Goal: Find specific page/section: Find specific page/section

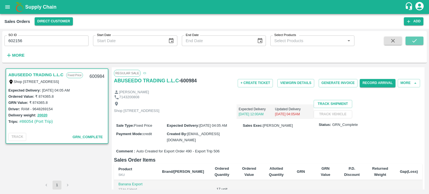
click at [411, 44] on button "submit" at bounding box center [415, 41] width 18 height 8
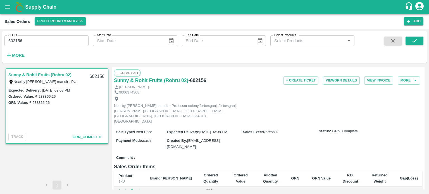
click at [19, 37] on input "602156" at bounding box center [46, 40] width 84 height 11
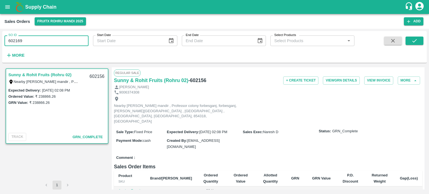
drag, startPoint x: 18, startPoint y: 38, endPoint x: 60, endPoint y: 39, distance: 42.2
click at [60, 39] on input "602169" at bounding box center [46, 40] width 84 height 11
click at [156, 58] on div "SO ID 602196 SO ID Start Date Start Date End Date End Date Select Products Sele…" at bounding box center [177, 45] width 355 height 29
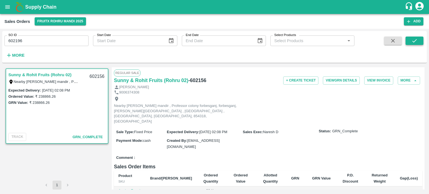
click at [416, 40] on icon "submit" at bounding box center [414, 40] width 4 height 3
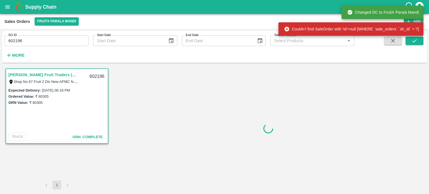
click at [79, 43] on input "602196" at bounding box center [46, 40] width 84 height 11
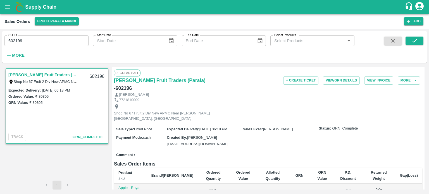
click at [63, 59] on div "SO ID 602199 SO ID Start Date Start Date End Date End Date Select Products Sele…" at bounding box center [177, 45] width 355 height 29
click at [413, 42] on icon "submit" at bounding box center [414, 40] width 4 height 3
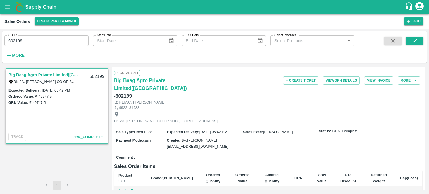
click at [23, 41] on input "602199" at bounding box center [46, 40] width 84 height 11
click at [415, 38] on icon "submit" at bounding box center [415, 41] width 6 height 6
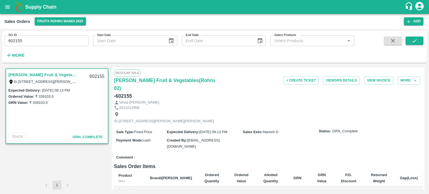
click at [40, 41] on input "602155" at bounding box center [46, 40] width 84 height 11
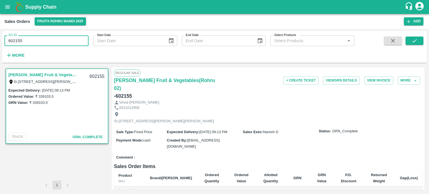
click at [40, 41] on input "602155" at bounding box center [46, 40] width 84 height 11
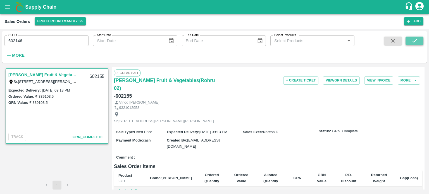
click at [407, 40] on button "submit" at bounding box center [415, 41] width 18 height 8
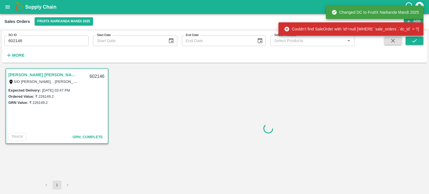
click at [42, 46] on input "602146" at bounding box center [46, 40] width 84 height 11
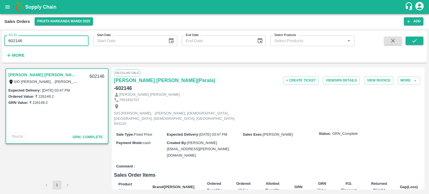
click at [52, 36] on input "602146" at bounding box center [46, 40] width 84 height 11
click at [20, 38] on input "602146" at bounding box center [46, 40] width 84 height 11
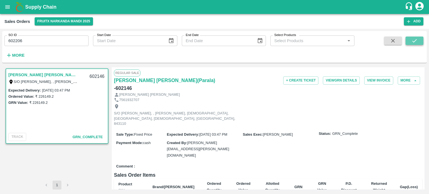
click at [414, 42] on icon "submit" at bounding box center [414, 40] width 4 height 3
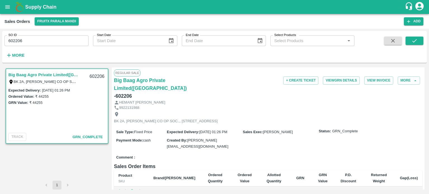
drag, startPoint x: 40, startPoint y: 40, endPoint x: 35, endPoint y: 42, distance: 5.4
click at [40, 40] on input "602206" at bounding box center [46, 40] width 84 height 11
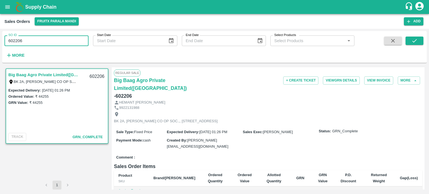
drag, startPoint x: 16, startPoint y: 39, endPoint x: 80, endPoint y: 39, distance: 64.8
click at [80, 39] on input "602206" at bounding box center [46, 40] width 84 height 11
click at [413, 39] on icon "submit" at bounding box center [415, 41] width 6 height 6
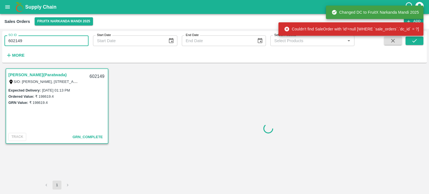
click at [29, 42] on input "602149" at bounding box center [46, 40] width 84 height 11
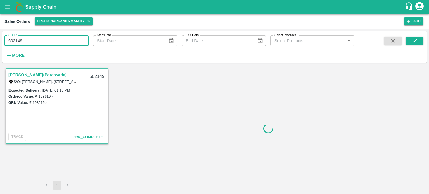
drag, startPoint x: 16, startPoint y: 38, endPoint x: 51, endPoint y: 39, distance: 35.5
click at [51, 39] on input "602149" at bounding box center [46, 40] width 84 height 11
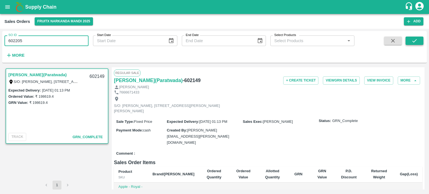
click at [412, 43] on icon "submit" at bounding box center [415, 41] width 6 height 6
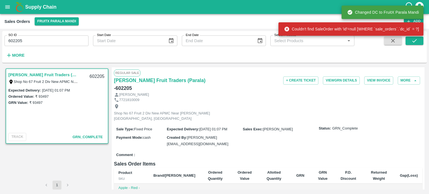
click at [37, 42] on input "602205" at bounding box center [46, 40] width 84 height 11
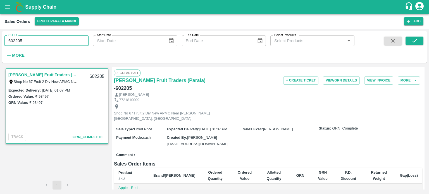
click at [20, 38] on input "602205" at bounding box center [46, 40] width 84 height 11
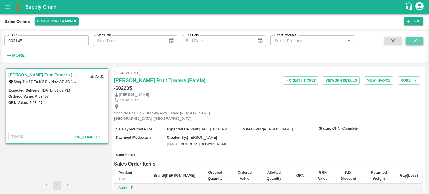
click at [416, 43] on icon "submit" at bounding box center [415, 41] width 6 height 6
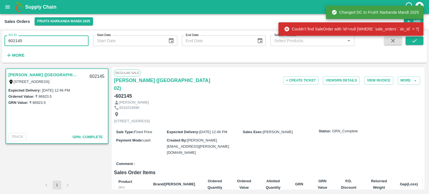
click at [71, 39] on input "602145" at bounding box center [46, 40] width 84 height 11
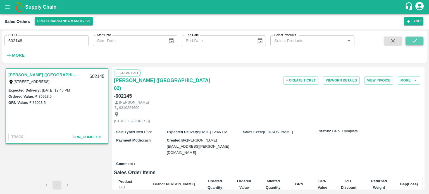
click at [418, 41] on button "submit" at bounding box center [415, 41] width 18 height 8
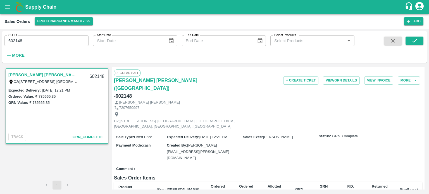
click at [49, 44] on input "602148" at bounding box center [46, 40] width 84 height 11
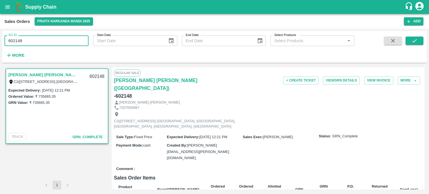
drag, startPoint x: 18, startPoint y: 40, endPoint x: 52, endPoint y: 39, distance: 33.3
click at [51, 39] on input "602148" at bounding box center [46, 40] width 84 height 11
click at [410, 42] on button "submit" at bounding box center [415, 41] width 18 height 8
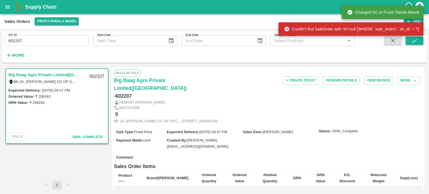
click at [65, 34] on div "SO ID 602207 SO ID" at bounding box center [44, 38] width 89 height 15
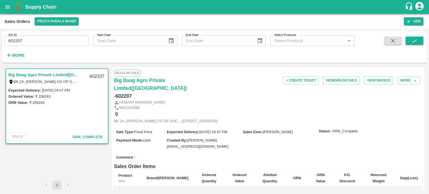
click at [59, 40] on input "602207" at bounding box center [46, 40] width 84 height 11
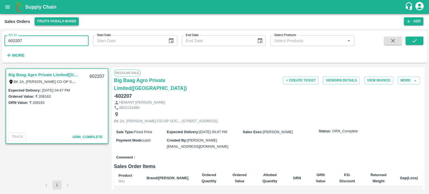
drag, startPoint x: 16, startPoint y: 38, endPoint x: 57, endPoint y: 23, distance: 43.8
click at [54, 31] on div "SO ID 602207 SO ID Start Date Start Date End Date End Date Select Products Sele…" at bounding box center [214, 111] width 429 height 165
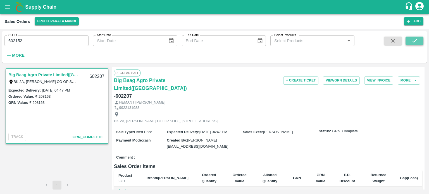
click at [413, 42] on icon "submit" at bounding box center [415, 41] width 6 height 6
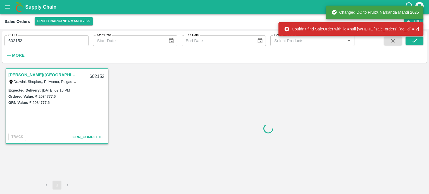
click at [75, 34] on div "SO ID 602152 SO ID" at bounding box center [44, 38] width 89 height 15
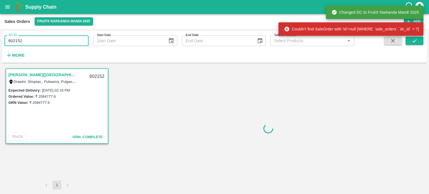
click at [72, 38] on input "602152" at bounding box center [46, 40] width 84 height 11
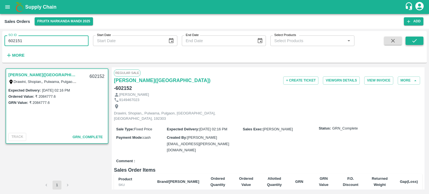
click at [412, 44] on icon "submit" at bounding box center [415, 41] width 6 height 6
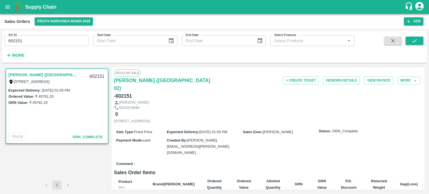
click at [49, 41] on input "602151" at bounding box center [46, 40] width 84 height 11
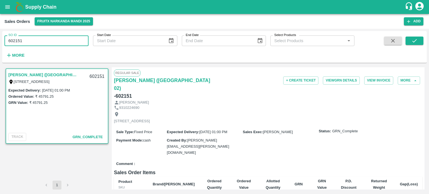
drag, startPoint x: 15, startPoint y: 39, endPoint x: 81, endPoint y: 30, distance: 67.2
click at [80, 31] on div "SO ID 602151 SO ID" at bounding box center [44, 38] width 89 height 15
click at [411, 42] on button "submit" at bounding box center [415, 41] width 18 height 8
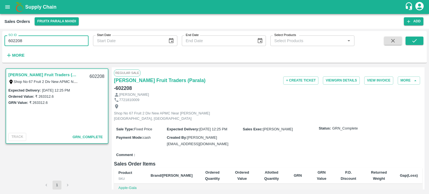
click at [38, 42] on input "602208" at bounding box center [46, 40] width 84 height 11
click at [31, 39] on input "602208" at bounding box center [46, 40] width 84 height 11
drag, startPoint x: 16, startPoint y: 38, endPoint x: 85, endPoint y: 29, distance: 69.9
click at [84, 29] on div "SO ID 602208 SO ID Start Date Start Date End Date End Date Select Products Sele…" at bounding box center [214, 111] width 429 height 165
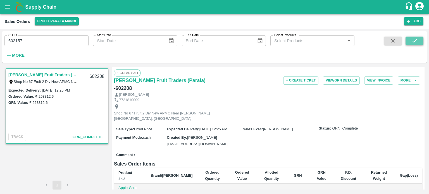
click at [413, 41] on icon "submit" at bounding box center [415, 41] width 6 height 6
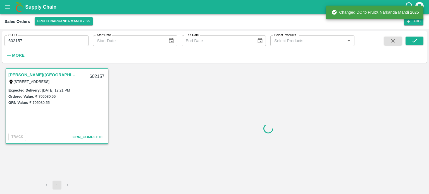
click at [48, 43] on input "602157" at bounding box center [46, 40] width 84 height 11
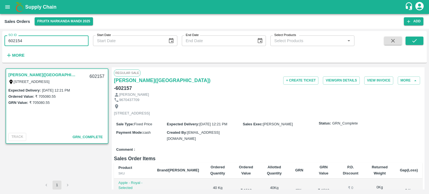
click at [413, 42] on icon "submit" at bounding box center [415, 41] width 6 height 6
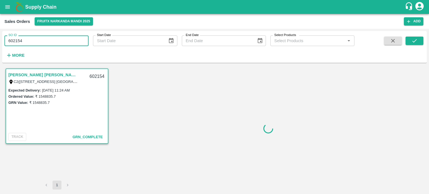
click at [32, 38] on input "602154" at bounding box center [46, 40] width 84 height 11
drag, startPoint x: 15, startPoint y: 39, endPoint x: 61, endPoint y: 35, distance: 46.3
click at [61, 35] on div "SO ID 602154 SO ID" at bounding box center [44, 38] width 89 height 15
click at [63, 42] on input "602204" at bounding box center [46, 40] width 84 height 11
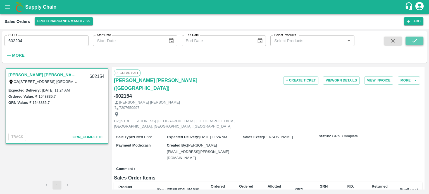
click at [422, 44] on button "submit" at bounding box center [415, 41] width 18 height 8
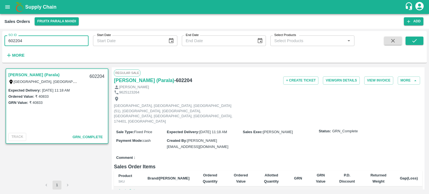
drag, startPoint x: 36, startPoint y: 43, endPoint x: 0, endPoint y: 44, distance: 36.0
click at [0, 44] on div "SO ID 602204 SO ID Start Date Start Date End Date End Date Select Products Sele…" at bounding box center [214, 111] width 429 height 165
click at [415, 42] on icon "submit" at bounding box center [415, 41] width 6 height 6
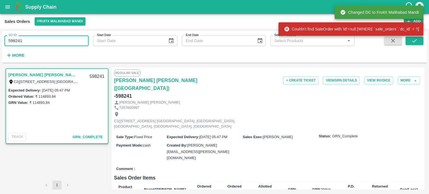
click at [60, 40] on input "598241" at bounding box center [46, 40] width 84 height 11
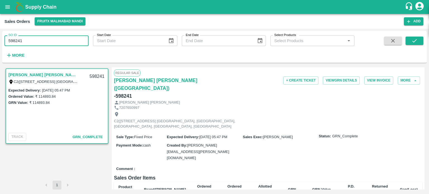
drag, startPoint x: 15, startPoint y: 39, endPoint x: 72, endPoint y: 37, distance: 57.0
click at [72, 37] on input "598241" at bounding box center [46, 40] width 84 height 11
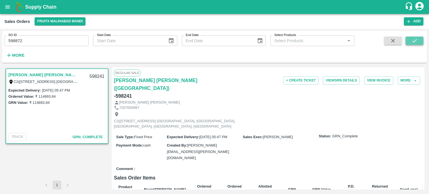
click at [410, 41] on button "submit" at bounding box center [415, 41] width 18 height 8
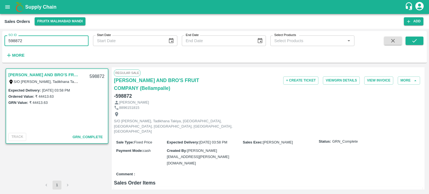
click at [37, 43] on input "598872" at bounding box center [46, 40] width 84 height 11
click at [45, 39] on input "598872" at bounding box center [46, 40] width 84 height 11
drag, startPoint x: 13, startPoint y: 40, endPoint x: 53, endPoint y: 35, distance: 39.4
click at [50, 37] on input "598872" at bounding box center [46, 40] width 84 height 11
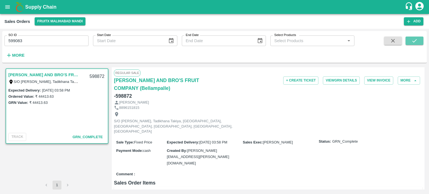
drag, startPoint x: 415, startPoint y: 43, endPoint x: 397, endPoint y: 53, distance: 20.0
click at [415, 43] on icon "submit" at bounding box center [415, 41] width 6 height 6
click at [64, 35] on div "SO ID 599083 SO ID" at bounding box center [44, 38] width 89 height 15
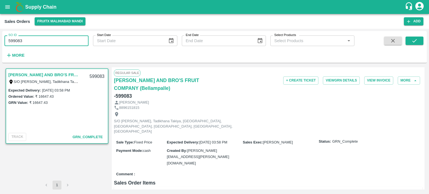
drag, startPoint x: 13, startPoint y: 40, endPoint x: 71, endPoint y: 38, distance: 58.4
click at [70, 38] on input "599083" at bounding box center [46, 40] width 84 height 11
click at [409, 41] on button "submit" at bounding box center [415, 41] width 18 height 8
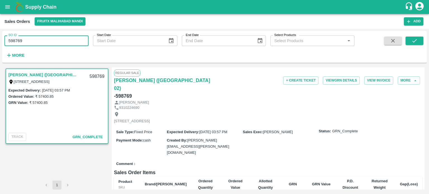
click at [51, 39] on input "598769" at bounding box center [46, 40] width 84 height 11
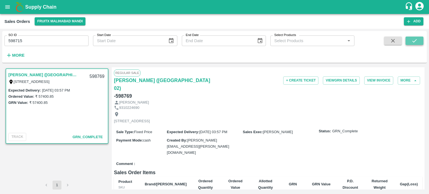
click at [412, 41] on icon "submit" at bounding box center [415, 41] width 6 height 6
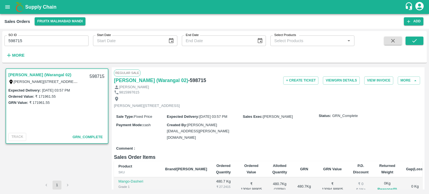
click at [35, 39] on input "598715" at bounding box center [46, 40] width 84 height 11
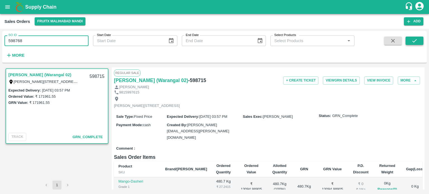
click at [414, 41] on icon "submit" at bounding box center [415, 41] width 6 height 6
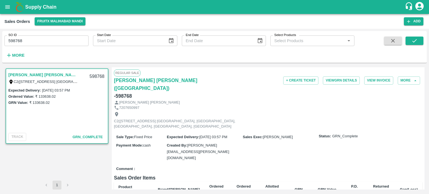
click at [37, 40] on input "598768" at bounding box center [46, 40] width 84 height 11
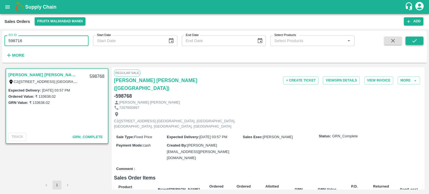
click at [407, 40] on button "submit" at bounding box center [415, 41] width 18 height 8
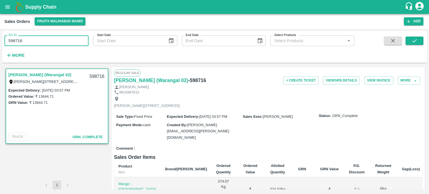
click at [56, 38] on input "598716" at bounding box center [46, 40] width 84 height 11
drag, startPoint x: 19, startPoint y: 39, endPoint x: 66, endPoint y: 33, distance: 47.6
click at [65, 33] on div "SO ID 598716 SO ID" at bounding box center [44, 38] width 89 height 15
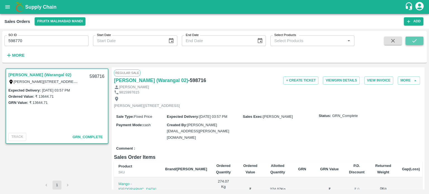
click at [407, 40] on button "submit" at bounding box center [415, 41] width 18 height 8
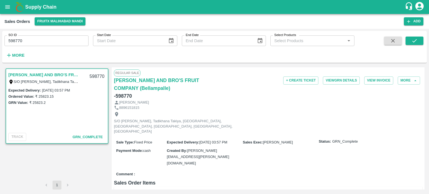
click at [58, 33] on div "SO ID 598770 SO ID" at bounding box center [44, 38] width 89 height 15
click at [58, 39] on input "598770" at bounding box center [46, 40] width 84 height 11
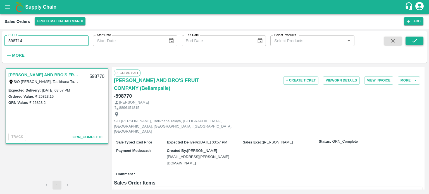
click at [412, 42] on icon "submit" at bounding box center [415, 41] width 6 height 6
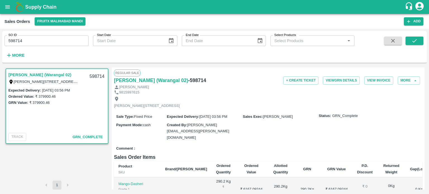
click at [38, 39] on input "598714" at bounding box center [46, 40] width 84 height 11
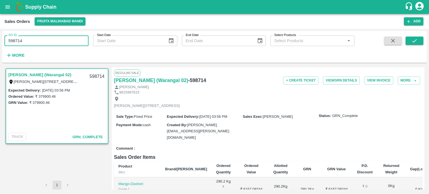
drag, startPoint x: 16, startPoint y: 38, endPoint x: 51, endPoint y: 37, distance: 35.0
click at [51, 37] on input "598714" at bounding box center [46, 40] width 84 height 11
drag, startPoint x: 416, startPoint y: 40, endPoint x: 390, endPoint y: 53, distance: 28.9
click at [416, 40] on icon "submit" at bounding box center [415, 41] width 6 height 6
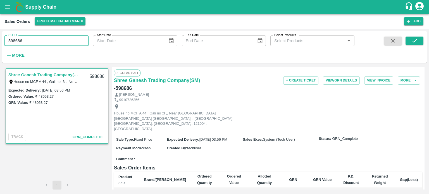
click at [54, 44] on input "598686" at bounding box center [46, 40] width 84 height 11
drag, startPoint x: 15, startPoint y: 40, endPoint x: 46, endPoint y: 39, distance: 31.0
click at [45, 40] on input "598686" at bounding box center [46, 40] width 84 height 11
click at [412, 41] on icon "submit" at bounding box center [415, 41] width 6 height 6
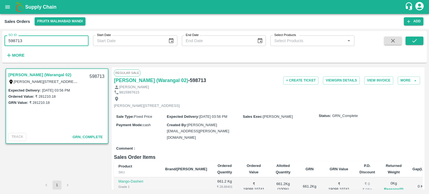
drag, startPoint x: 73, startPoint y: 39, endPoint x: 68, endPoint y: 38, distance: 4.6
click at [72, 39] on input "598713" at bounding box center [46, 40] width 84 height 11
drag, startPoint x: 34, startPoint y: 42, endPoint x: 31, endPoint y: 41, distance: 3.3
click at [34, 42] on input "598713" at bounding box center [46, 40] width 84 height 11
click at [13, 39] on input "598713" at bounding box center [46, 40] width 84 height 11
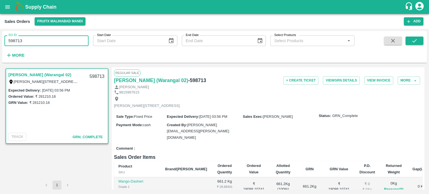
click at [15, 38] on input "598713" at bounding box center [46, 40] width 84 height 11
click at [16, 37] on label "SO ID" at bounding box center [12, 35] width 8 height 4
click at [16, 37] on input "598713" at bounding box center [46, 40] width 84 height 11
drag, startPoint x: 15, startPoint y: 40, endPoint x: 45, endPoint y: 38, distance: 30.2
click at [45, 38] on input "598713" at bounding box center [46, 40] width 84 height 11
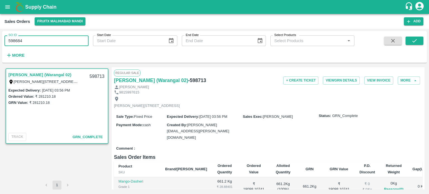
click at [65, 38] on input "598684" at bounding box center [46, 40] width 84 height 11
click at [412, 43] on icon "submit" at bounding box center [415, 41] width 6 height 6
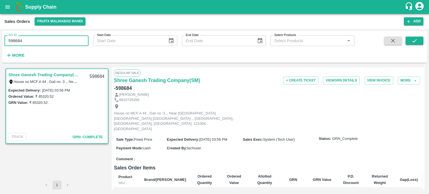
click at [66, 41] on input "598684" at bounding box center [46, 40] width 84 height 11
click at [416, 41] on icon "submit" at bounding box center [415, 41] width 6 height 6
click at [39, 40] on input "598687" at bounding box center [46, 40] width 84 height 11
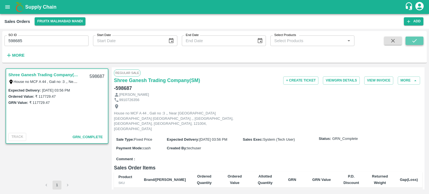
click at [414, 42] on icon "submit" at bounding box center [415, 41] width 6 height 6
click at [69, 42] on input "598685" at bounding box center [46, 40] width 84 height 11
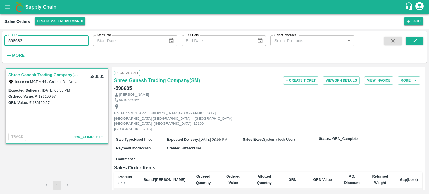
click at [409, 41] on button "submit" at bounding box center [415, 41] width 18 height 8
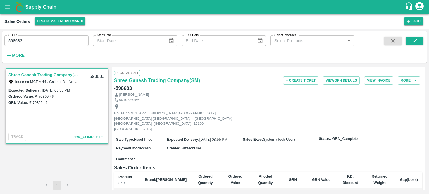
click at [67, 39] on input "598683" at bounding box center [46, 40] width 84 height 11
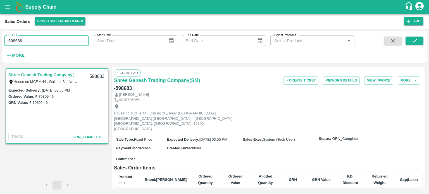
click at [404, 42] on div at bounding box center [406, 48] width 35 height 23
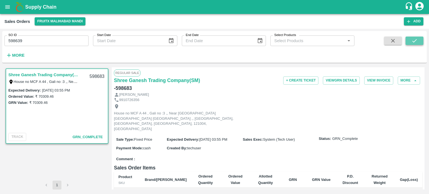
click at [406, 42] on button "submit" at bounding box center [415, 41] width 18 height 8
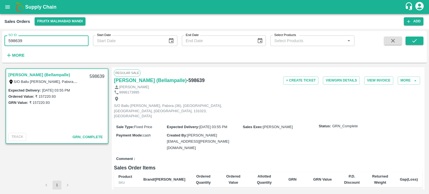
click at [66, 41] on input "598639" at bounding box center [46, 40] width 84 height 11
click at [408, 39] on button "submit" at bounding box center [415, 41] width 18 height 8
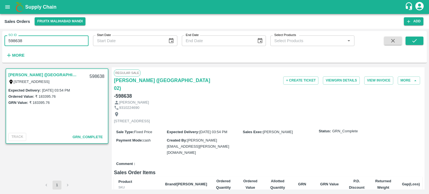
click at [63, 43] on input "598638" at bounding box center [46, 40] width 84 height 11
click at [75, 38] on input "598635" at bounding box center [46, 40] width 84 height 11
click at [47, 39] on input "598636" at bounding box center [46, 40] width 84 height 11
click at [415, 36] on div "SO ID 598635 SO ID Start Date Start Date End Date End Date Select Products Sele…" at bounding box center [214, 46] width 425 height 27
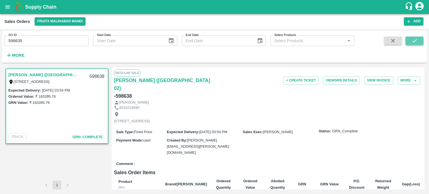
click at [415, 39] on icon "submit" at bounding box center [415, 41] width 6 height 6
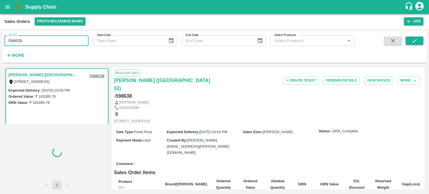
drag, startPoint x: 53, startPoint y: 38, endPoint x: 6, endPoint y: 41, distance: 47.0
click at [6, 41] on input "598635" at bounding box center [46, 40] width 84 height 11
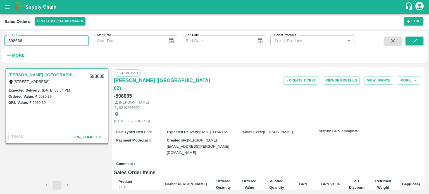
click at [420, 41] on button "submit" at bounding box center [415, 41] width 18 height 8
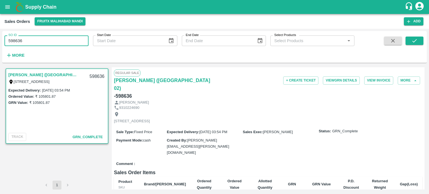
click at [47, 39] on input "598636" at bounding box center [46, 40] width 84 height 11
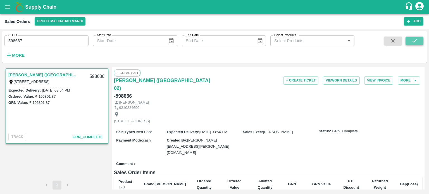
click at [411, 41] on button "submit" at bounding box center [415, 41] width 18 height 8
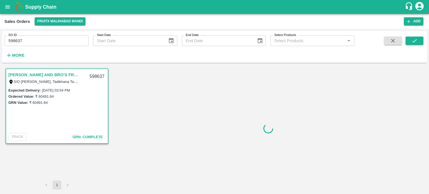
click at [59, 41] on input "598637" at bounding box center [46, 40] width 84 height 11
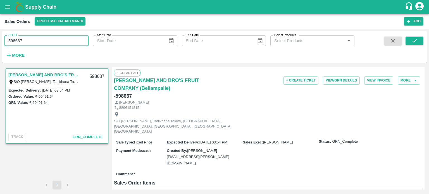
drag, startPoint x: 16, startPoint y: 38, endPoint x: 53, endPoint y: 34, distance: 37.4
click at [53, 34] on div "SO ID 598637 SO ID" at bounding box center [44, 38] width 89 height 15
drag, startPoint x: 413, startPoint y: 44, endPoint x: 414, endPoint y: 54, distance: 10.3
click at [413, 44] on button "submit" at bounding box center [415, 41] width 18 height 8
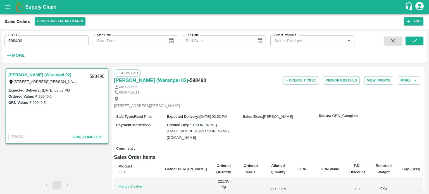
click at [61, 43] on input "598490" at bounding box center [46, 40] width 84 height 11
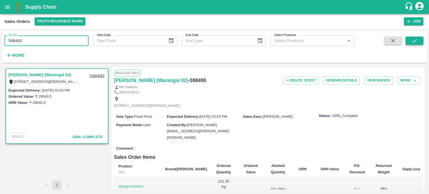
click at [420, 41] on button "submit" at bounding box center [415, 41] width 18 height 8
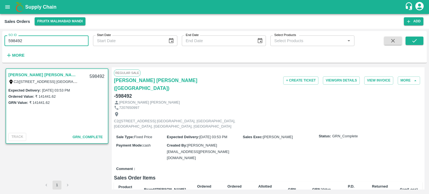
click at [53, 39] on input "598492" at bounding box center [46, 40] width 84 height 11
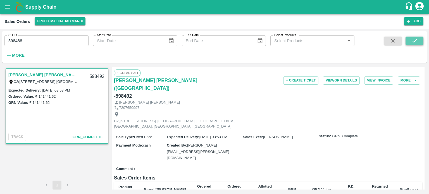
click at [412, 41] on icon "submit" at bounding box center [415, 41] width 6 height 6
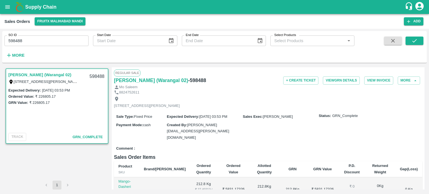
click at [54, 42] on input "598488" at bounding box center [46, 40] width 84 height 11
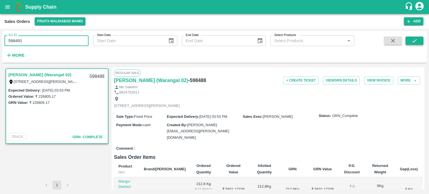
click at [412, 40] on icon "submit" at bounding box center [415, 41] width 6 height 6
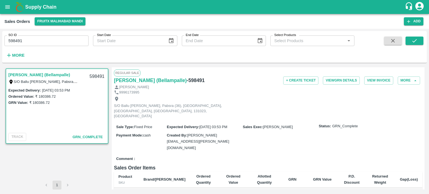
click at [61, 41] on input "598491" at bounding box center [46, 40] width 84 height 11
click at [415, 45] on span at bounding box center [415, 48] width 18 height 23
click at [413, 41] on icon "submit" at bounding box center [415, 41] width 6 height 6
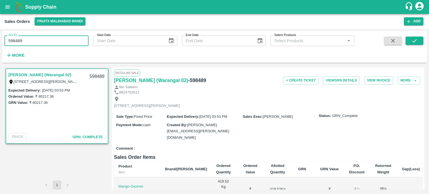
click at [77, 37] on input "598489" at bounding box center [46, 40] width 84 height 11
click at [408, 41] on button "submit" at bounding box center [415, 41] width 18 height 8
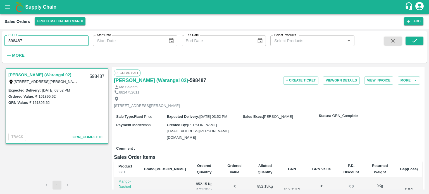
click at [50, 35] on div "SO ID 598487 SO ID" at bounding box center [44, 38] width 89 height 15
drag, startPoint x: 16, startPoint y: 38, endPoint x: 55, endPoint y: 41, distance: 39.2
click at [55, 41] on input "598487" at bounding box center [46, 40] width 84 height 11
click at [413, 41] on icon "submit" at bounding box center [415, 41] width 6 height 6
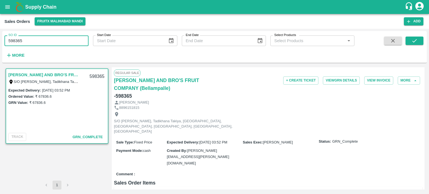
click at [53, 37] on input "598365" at bounding box center [46, 40] width 84 height 11
drag, startPoint x: 16, startPoint y: 41, endPoint x: 73, endPoint y: 43, distance: 57.0
click at [73, 43] on input "598365" at bounding box center [46, 40] width 84 height 11
click at [411, 43] on button "submit" at bounding box center [415, 41] width 18 height 8
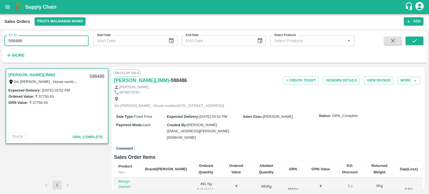
click at [34, 42] on input "598486" at bounding box center [46, 40] width 84 height 11
click at [412, 39] on icon "submit" at bounding box center [415, 41] width 6 height 6
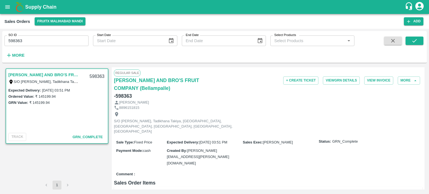
click at [60, 43] on input "598363" at bounding box center [46, 40] width 84 height 11
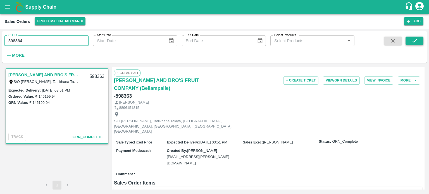
click at [420, 41] on button "submit" at bounding box center [415, 41] width 18 height 8
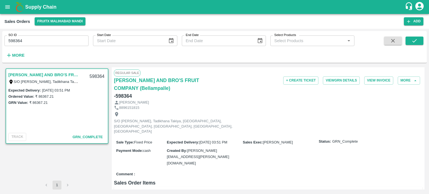
click at [48, 41] on input "598364" at bounding box center [46, 40] width 84 height 11
click at [407, 43] on button "submit" at bounding box center [415, 41] width 18 height 8
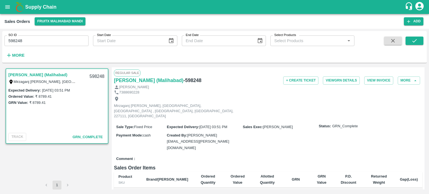
click at [71, 35] on div "SO ID 598248 SO ID" at bounding box center [44, 38] width 89 height 15
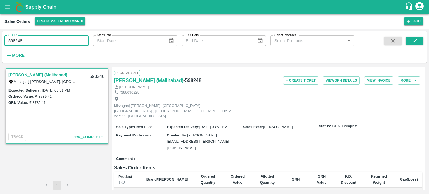
click at [68, 40] on input "598248" at bounding box center [46, 40] width 84 height 11
click at [415, 43] on icon "submit" at bounding box center [415, 41] width 6 height 6
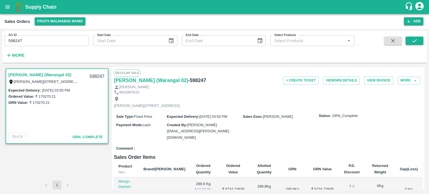
click at [65, 43] on input "598247" at bounding box center [46, 40] width 84 height 11
click at [413, 37] on button "submit" at bounding box center [415, 41] width 18 height 8
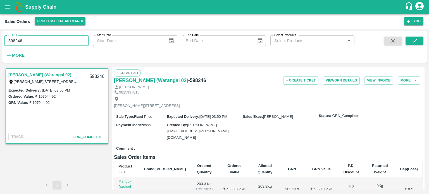
click at [54, 43] on input "598246" at bounding box center [46, 40] width 84 height 11
click at [410, 41] on button "submit" at bounding box center [415, 41] width 18 height 8
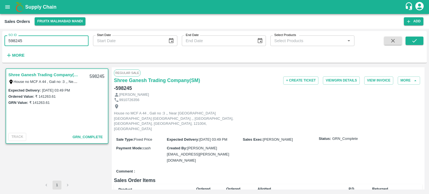
click at [74, 37] on input "598245" at bounding box center [46, 40] width 84 height 11
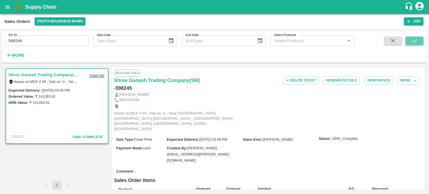
click at [417, 40] on icon "submit" at bounding box center [415, 41] width 6 height 6
click at [80, 40] on input "598244" at bounding box center [46, 40] width 84 height 11
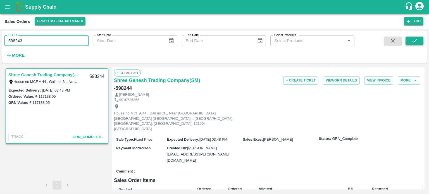
click at [412, 40] on icon "submit" at bounding box center [415, 41] width 6 height 6
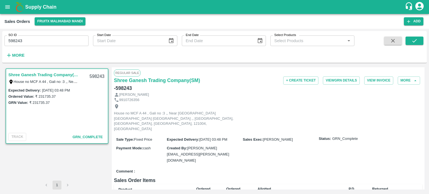
click at [53, 35] on div "SO ID 598243 SO ID" at bounding box center [44, 38] width 89 height 15
click at [56, 43] on input "598243" at bounding box center [46, 40] width 84 height 11
click at [416, 43] on icon "submit" at bounding box center [415, 41] width 6 height 6
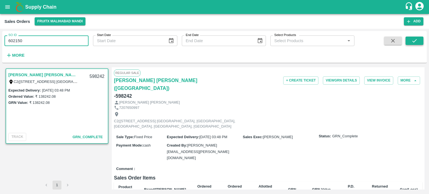
click at [412, 39] on icon "submit" at bounding box center [415, 41] width 6 height 6
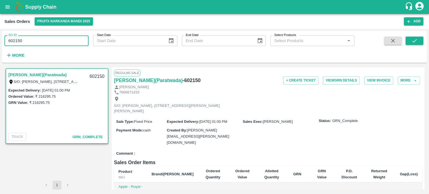
click at [54, 37] on input "602150" at bounding box center [46, 40] width 84 height 11
drag, startPoint x: 15, startPoint y: 39, endPoint x: 41, endPoint y: 35, distance: 26.9
click at [40, 35] on input "602150" at bounding box center [46, 40] width 84 height 11
drag, startPoint x: 418, startPoint y: 42, endPoint x: 413, endPoint y: 42, distance: 4.8
click at [418, 42] on button "submit" at bounding box center [415, 41] width 18 height 8
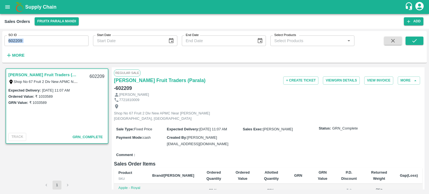
click at [0, 36] on div "SO ID 602209 SO ID Start Date Start Date End Date End Date Select Products Sele…" at bounding box center [214, 111] width 429 height 165
click at [49, 43] on input "602209" at bounding box center [46, 40] width 84 height 11
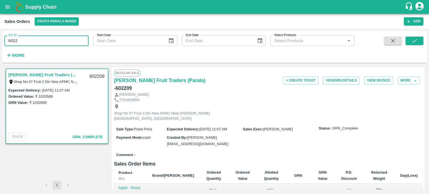
paste input "text"
drag, startPoint x: 48, startPoint y: 42, endPoint x: 0, endPoint y: 39, distance: 47.9
click at [0, 39] on div "SO ID 60226021 SO ID Start Date Start Date End Date End Date Select Products Se…" at bounding box center [214, 111] width 429 height 165
paste input "text"
click at [414, 42] on icon "submit" at bounding box center [414, 40] width 4 height 3
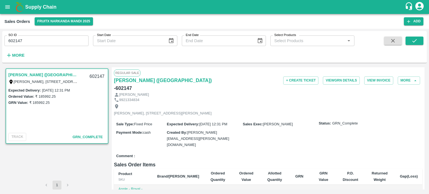
click at [20, 40] on input "602147" at bounding box center [46, 40] width 84 height 11
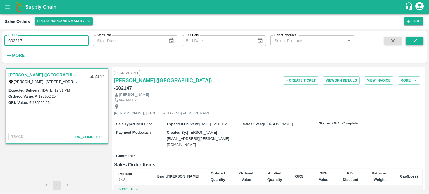
click at [416, 42] on icon "submit" at bounding box center [415, 41] width 6 height 6
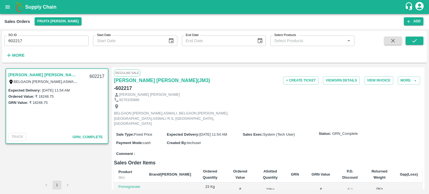
click at [68, 43] on input "602217" at bounding box center [46, 40] width 84 height 11
click at [411, 40] on button "submit" at bounding box center [415, 41] width 18 height 8
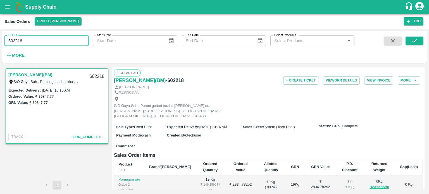
click at [32, 40] on input "602218" at bounding box center [46, 40] width 84 height 11
type input "602217"
